Goal: Entertainment & Leisure: Consume media (video, audio)

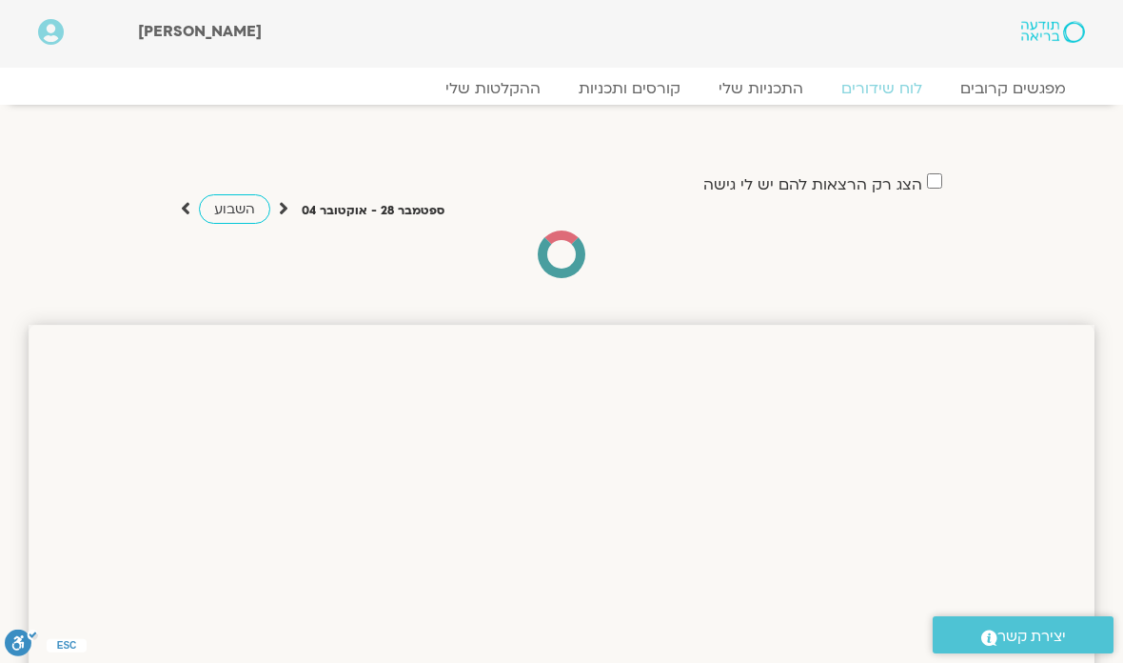
click at [505, 86] on link "ההקלטות שלי" at bounding box center [493, 88] width 133 height 19
click at [488, 79] on link "ההקלטות שלי" at bounding box center [493, 88] width 133 height 19
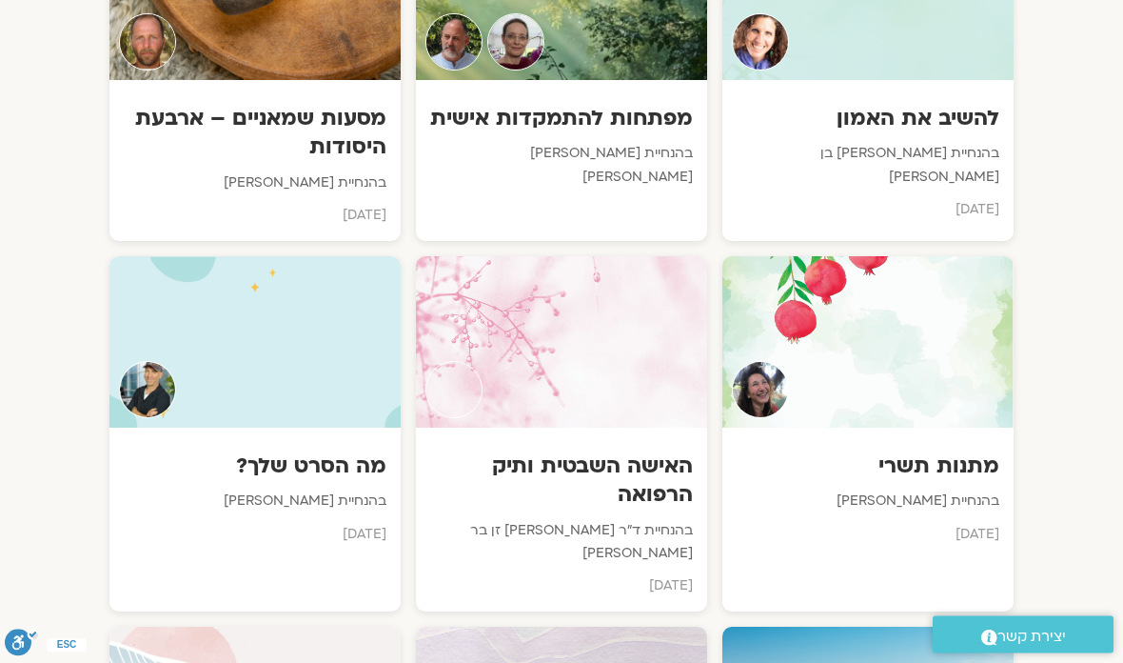
scroll to position [1215, 0]
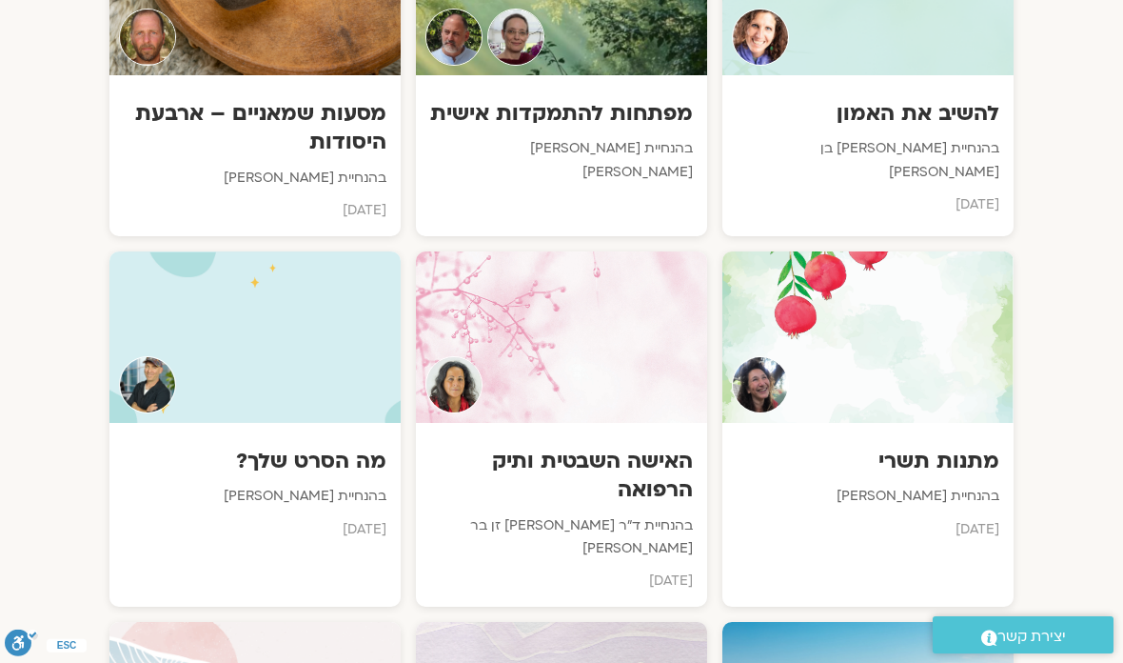
click at [581, 423] on div "האישה השבטית ותיק הרפואה בהנחיית ד״ר [PERSON_NAME] זן בר [PERSON_NAME] [DATE]" at bounding box center [561, 515] width 291 height 184
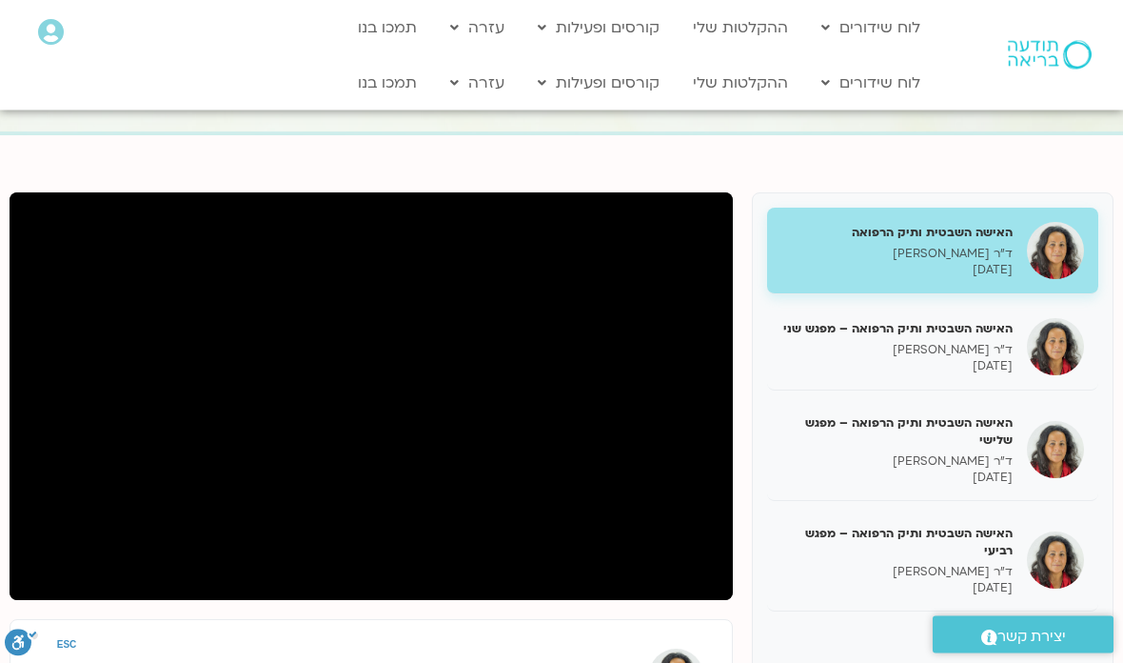
scroll to position [125, 0]
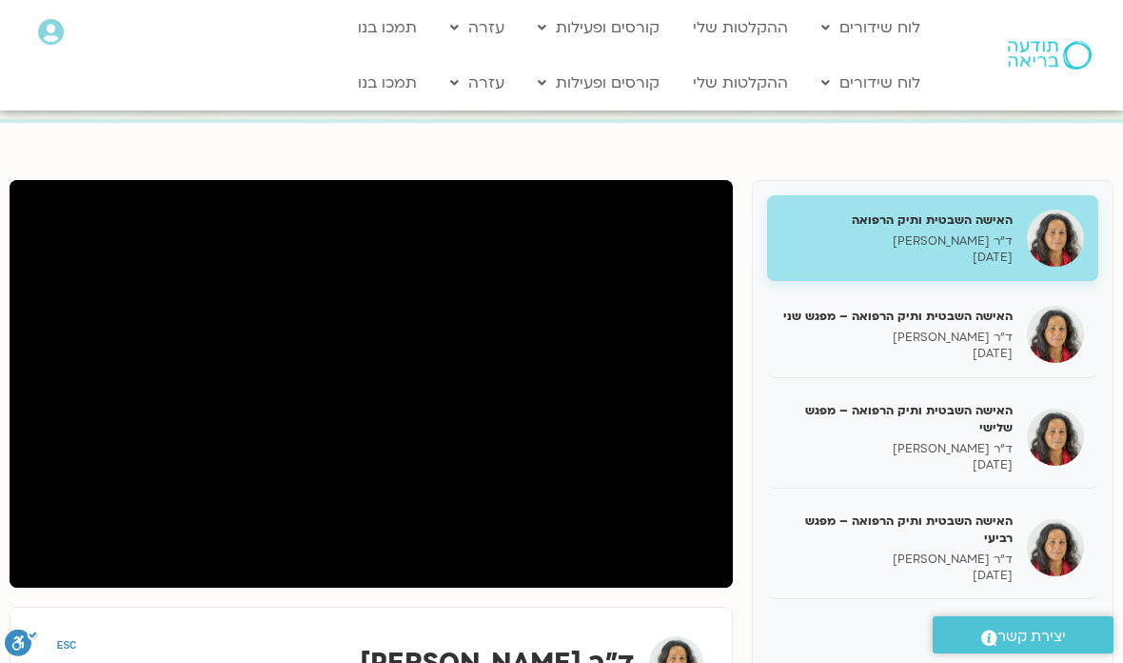
click at [870, 541] on h5 "האישה השבטית ותיק הרפואה – מפגש רביעי" at bounding box center [897, 529] width 231 height 34
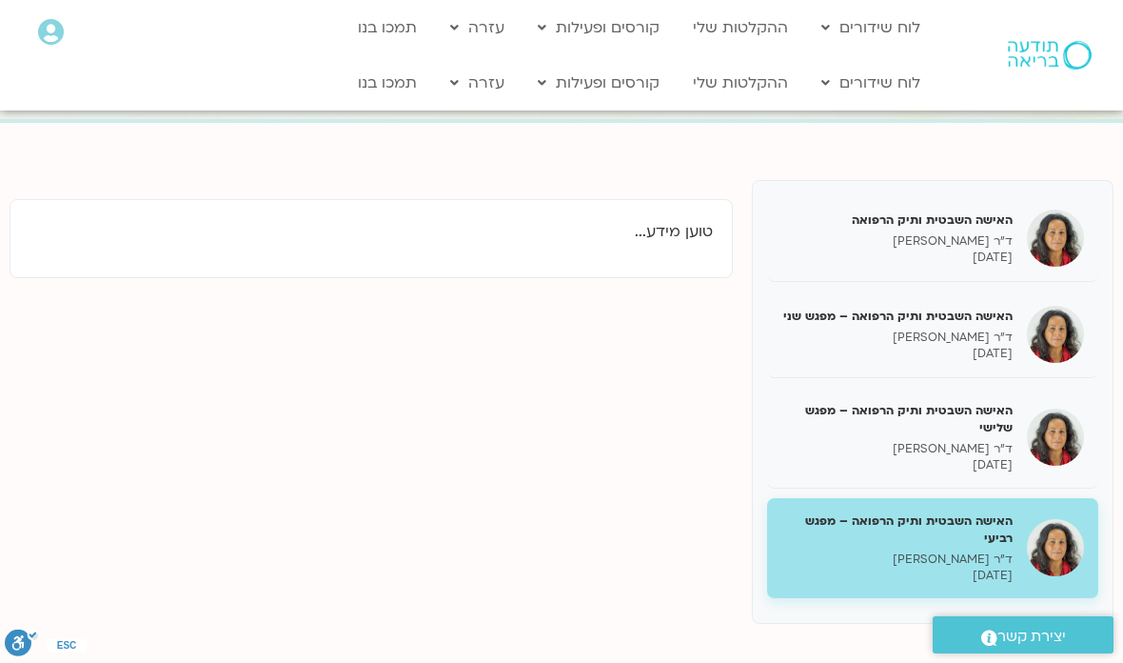
scroll to position [201, 0]
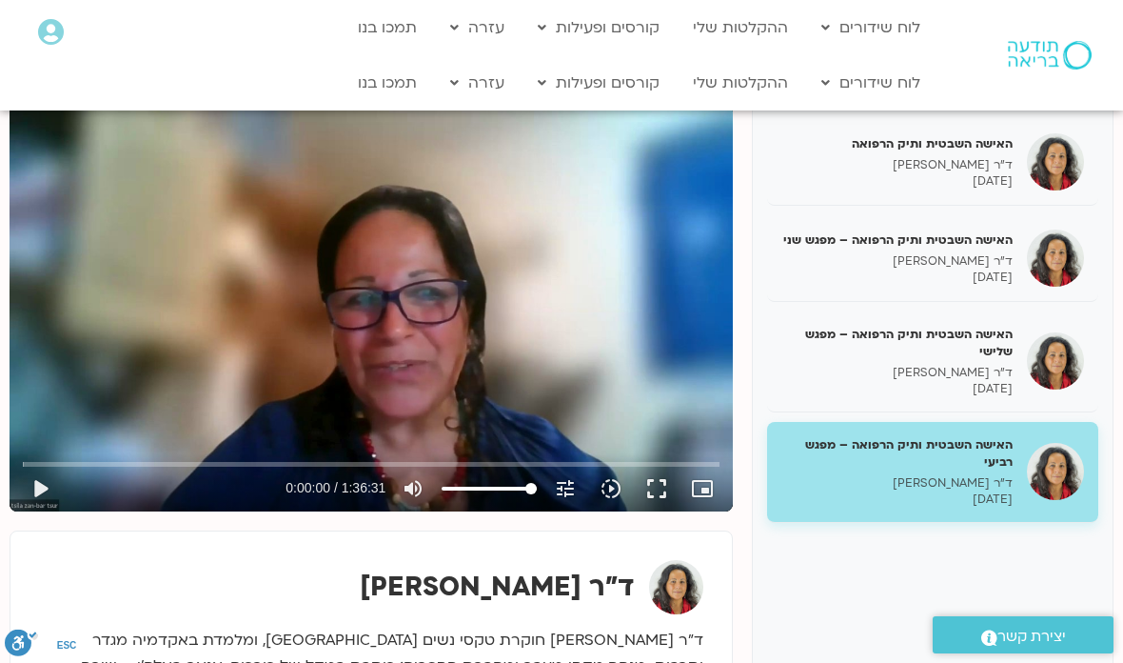
click at [37, 496] on button "play_arrow" at bounding box center [40, 489] width 46 height 46
click at [659, 486] on button "fullscreen" at bounding box center [657, 489] width 46 height 46
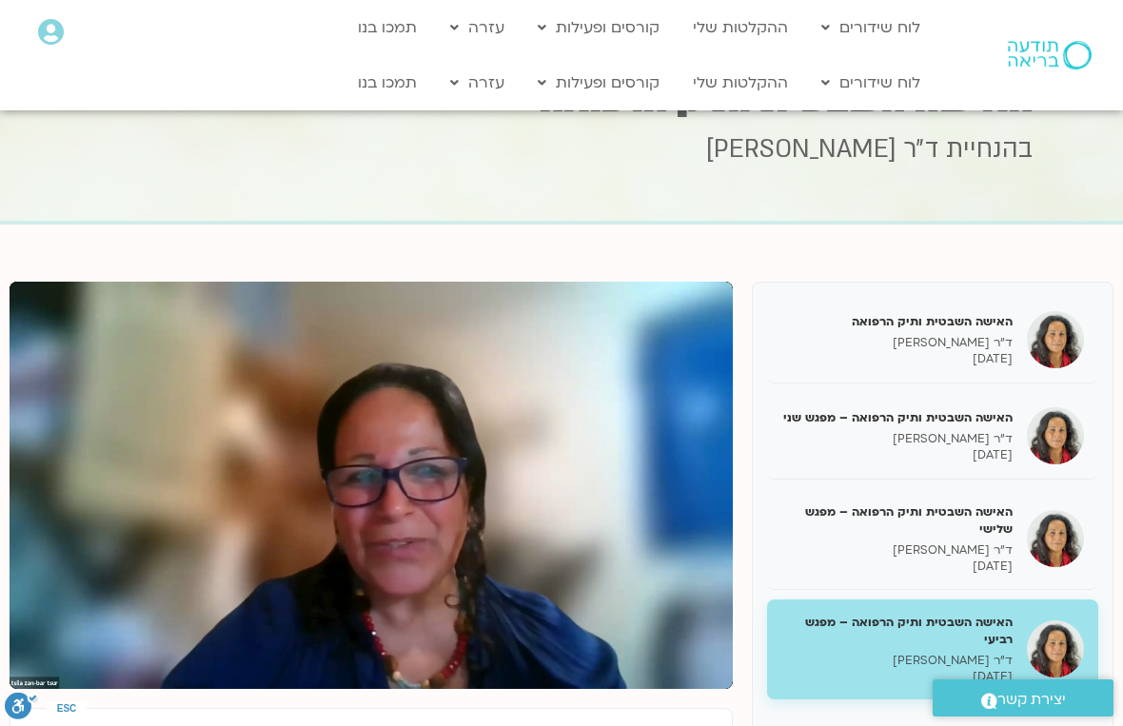
scroll to position [0, 0]
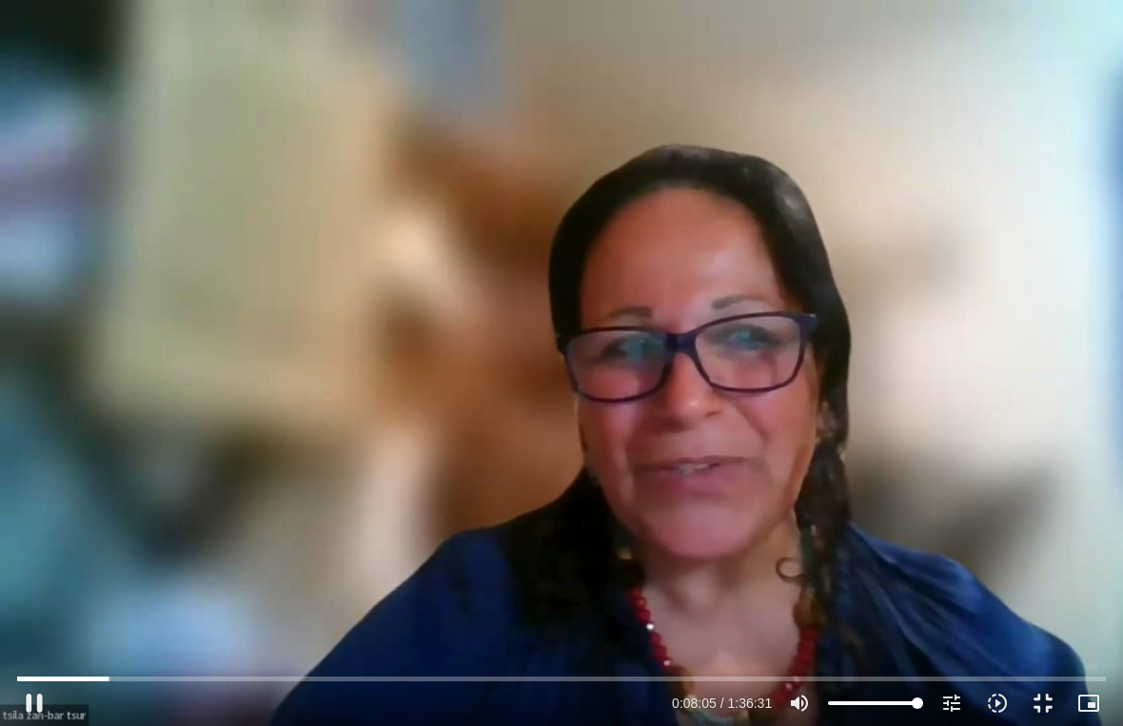
type input "485.310088949685"
